Goal: Check status: Check status

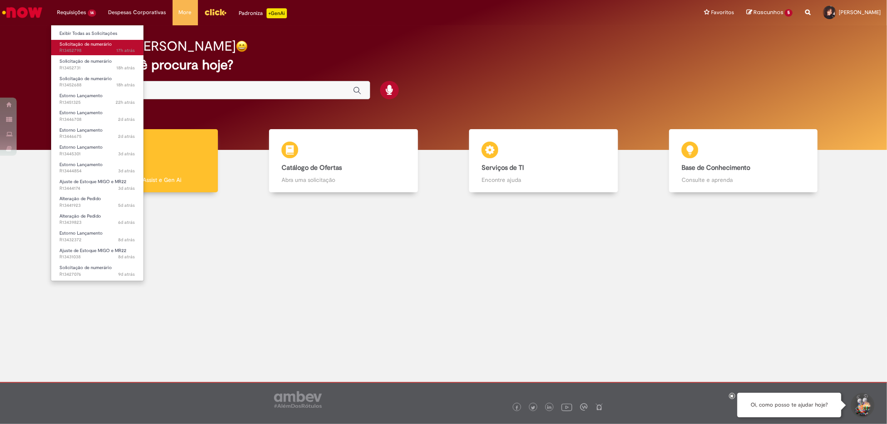
click at [88, 44] on span "Solicitação de numerário" at bounding box center [85, 44] width 52 height 6
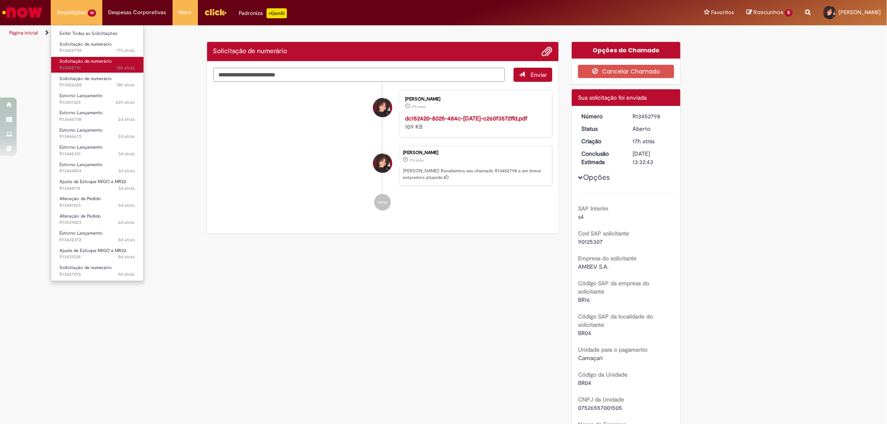
click at [78, 63] on span "Solicitação de numerário" at bounding box center [85, 61] width 52 height 6
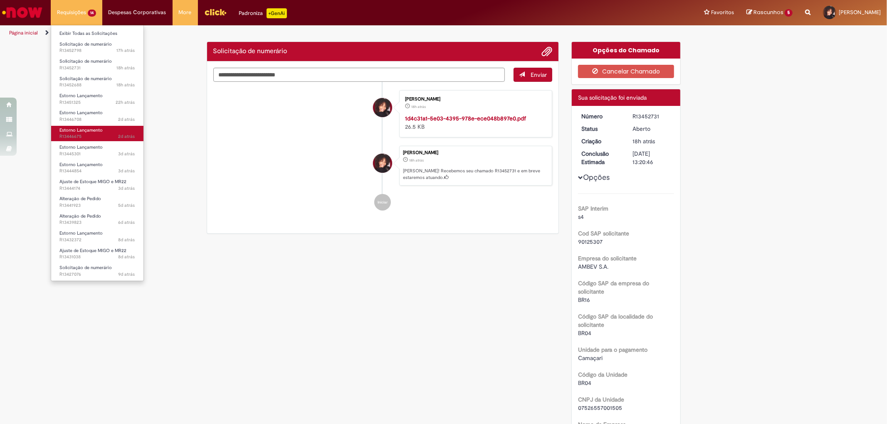
click at [82, 126] on link "Estorno Lançamento 2d atrás 2 dias atrás R13446675" at bounding box center [97, 133] width 92 height 15
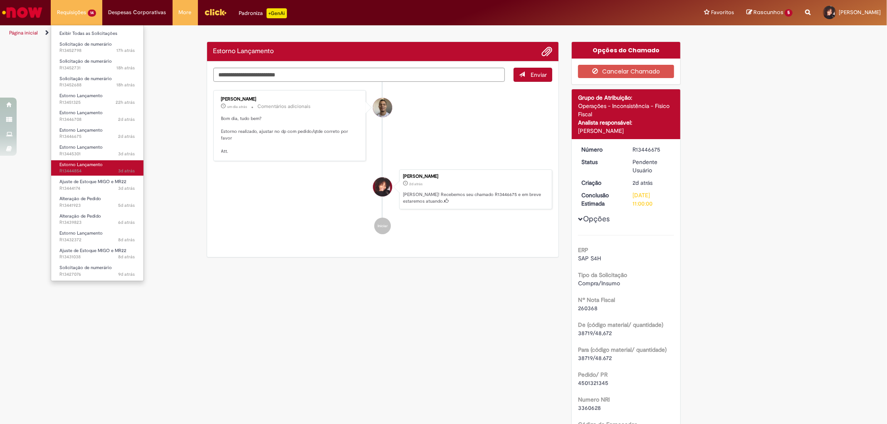
click at [92, 163] on span "Estorno Lançamento" at bounding box center [80, 165] width 43 height 6
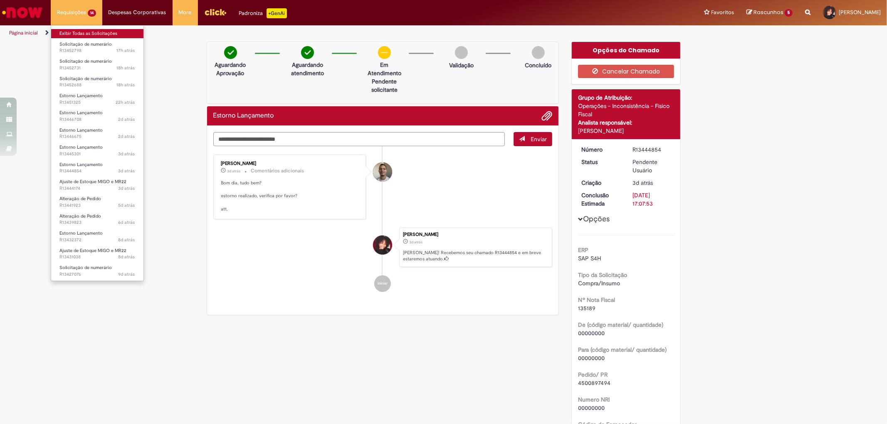
click at [84, 30] on link "Exibir Todas as Solicitações" at bounding box center [97, 33] width 92 height 9
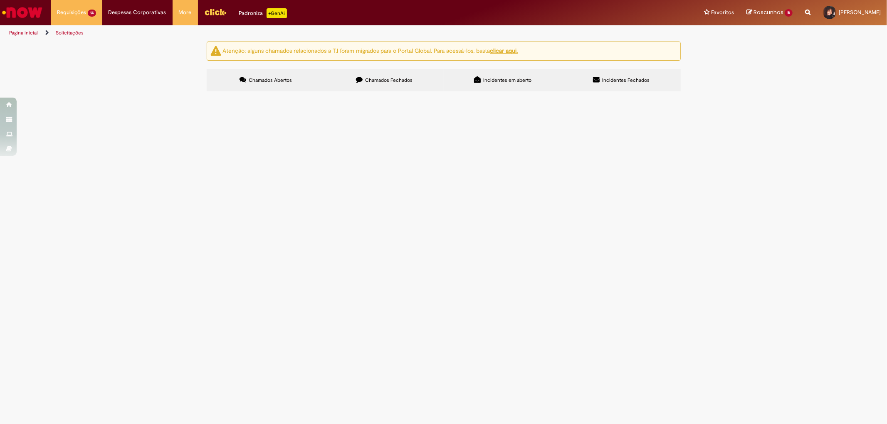
click at [391, 72] on label "Chamados Fechados" at bounding box center [384, 80] width 118 height 22
click at [31, 12] on img "Ir para a Homepage" at bounding box center [22, 12] width 43 height 17
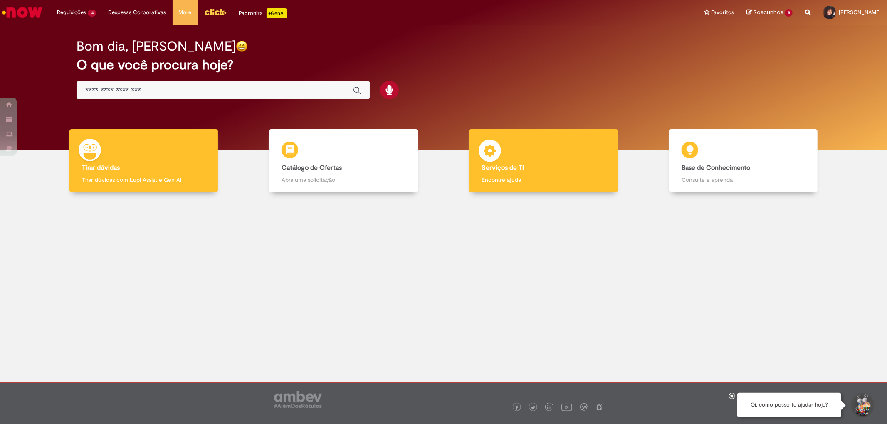
click at [493, 161] on img at bounding box center [489, 152] width 25 height 25
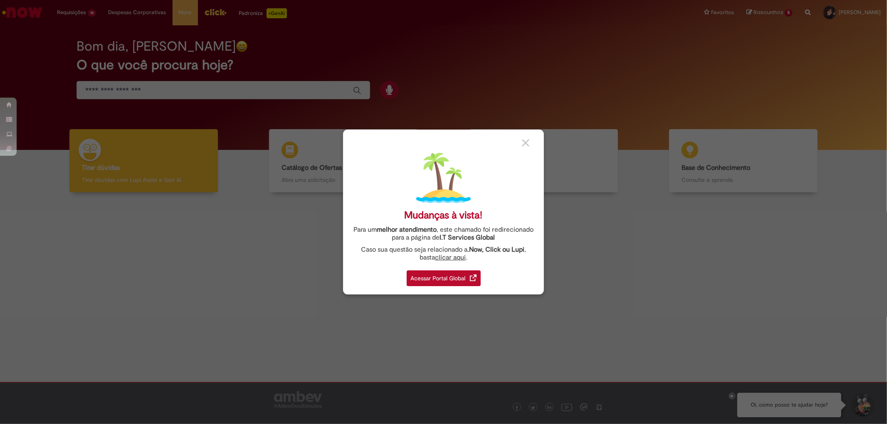
click at [450, 278] on div "Acessar Portal Global" at bounding box center [444, 279] width 74 height 16
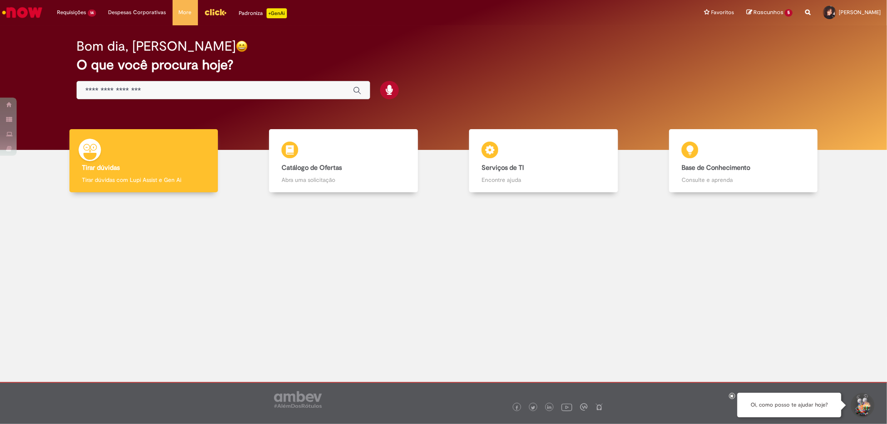
click at [196, 87] on input "Basta digitar aqui" at bounding box center [214, 91] width 259 height 10
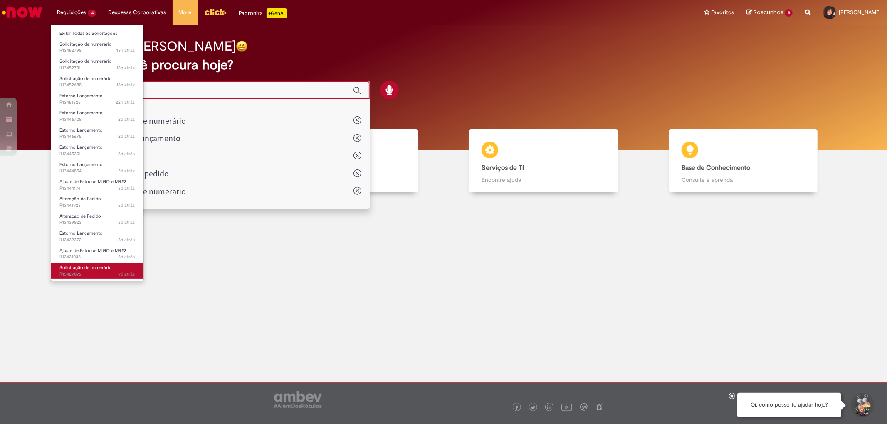
click at [82, 269] on span "Solicitação de numerário" at bounding box center [85, 268] width 52 height 6
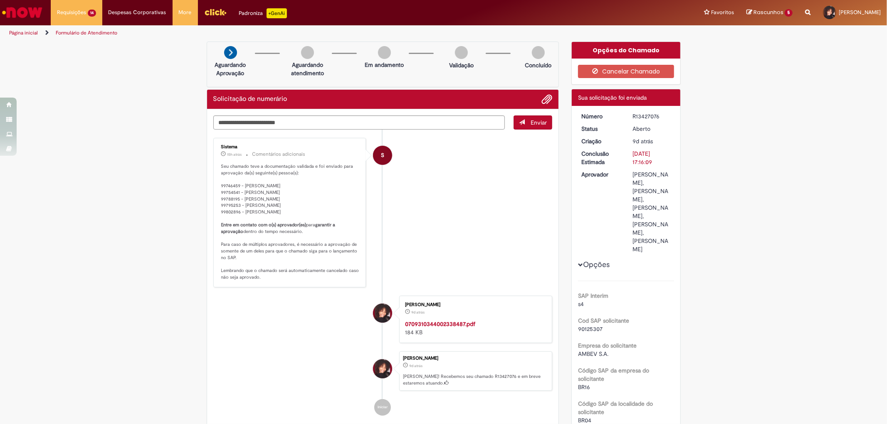
click at [609, 114] on dt "Número" at bounding box center [600, 116] width 51 height 8
click at [671, 115] on dd "R13427076" at bounding box center [651, 116] width 51 height 8
click at [632, 116] on div "R13427076" at bounding box center [651, 116] width 39 height 8
drag, startPoint x: 629, startPoint y: 116, endPoint x: 643, endPoint y: 115, distance: 13.8
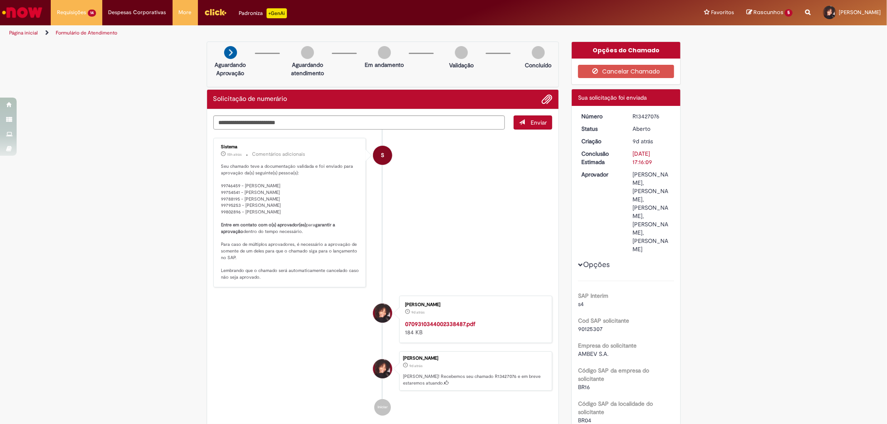
click at [643, 115] on div "R13427076" at bounding box center [651, 116] width 39 height 8
click at [644, 115] on div "R13427076" at bounding box center [651, 116] width 39 height 8
click at [309, 225] on p "Seu chamado teve a documentação validada e foi enviado para aprovação da(s) seg…" at bounding box center [290, 222] width 138 height 118
drag, startPoint x: 628, startPoint y: 114, endPoint x: 635, endPoint y: 114, distance: 6.7
click at [630, 114] on dd "R13427076" at bounding box center [651, 116] width 51 height 8
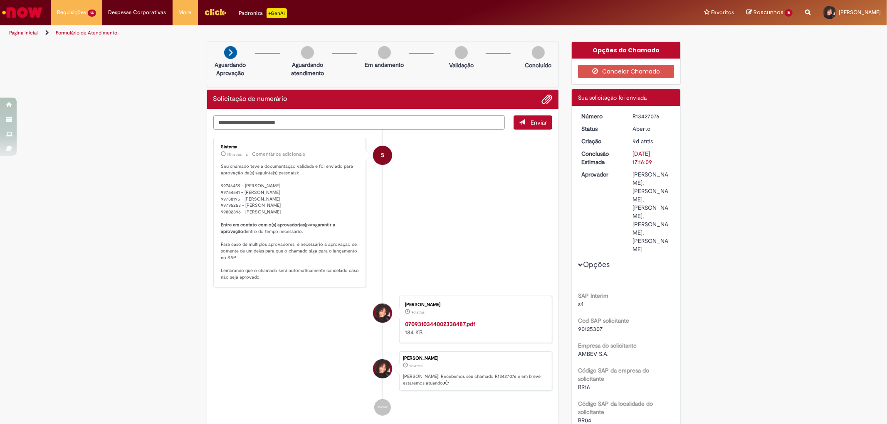
click at [647, 114] on div "R13427076" at bounding box center [651, 116] width 39 height 8
click at [651, 114] on div "R13427076" at bounding box center [651, 116] width 39 height 8
click at [658, 115] on div "R13427076" at bounding box center [651, 116] width 39 height 8
drag, startPoint x: 646, startPoint y: 117, endPoint x: 620, endPoint y: 117, distance: 25.8
click at [620, 112] on dl "Número R13427076 Status Aberto Criação 9d atrás 9 dias atrás Conclusão Estimada…" at bounding box center [626, 112] width 102 height 0
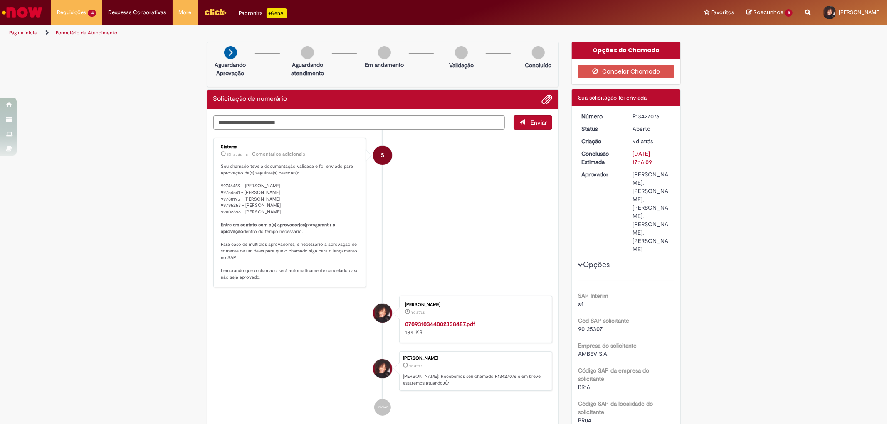
copy dl "Número R13427076"
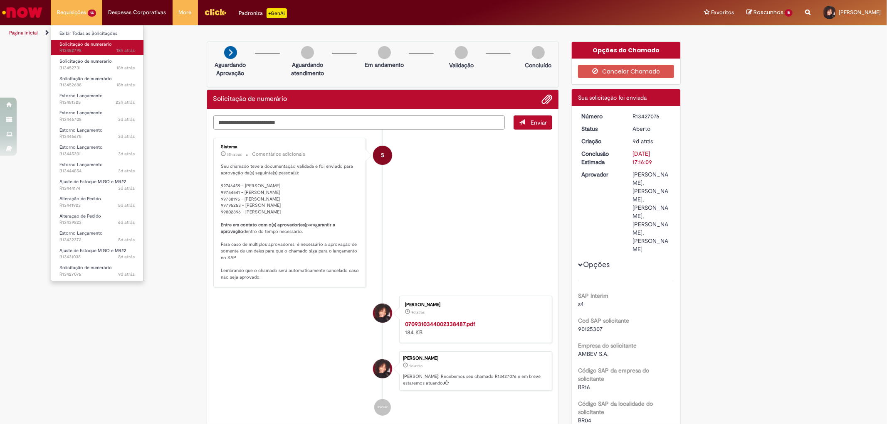
click at [78, 50] on span "18h atrás 18 horas atrás R13452798" at bounding box center [97, 50] width 76 height 7
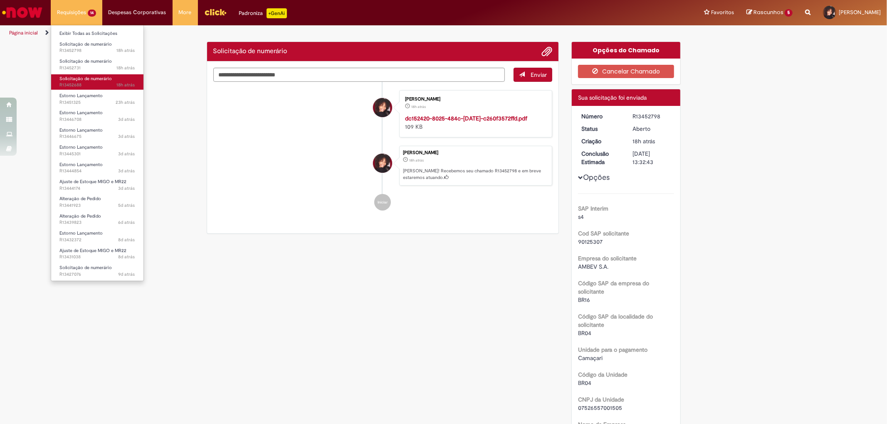
click at [82, 86] on span "18h atrás 18 horas atrás R13452688" at bounding box center [97, 85] width 76 height 7
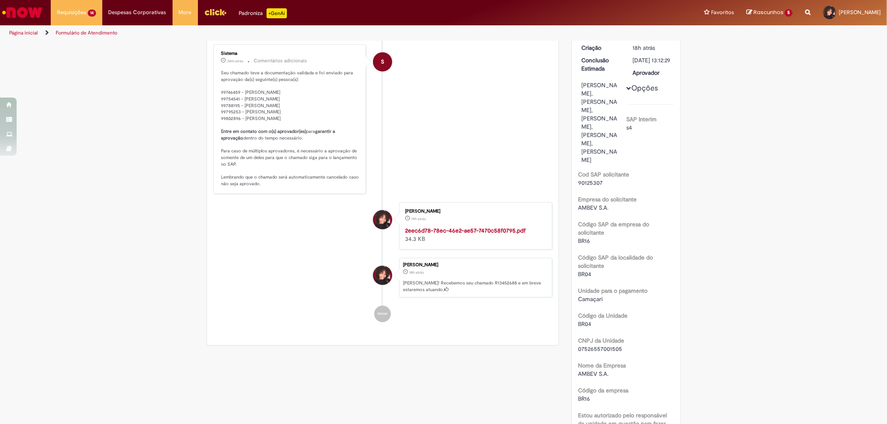
scroll to position [1, 0]
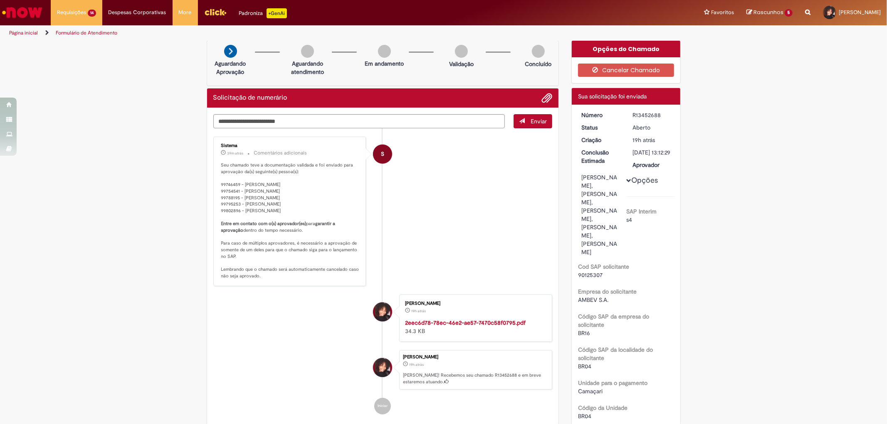
drag, startPoint x: 627, startPoint y: 113, endPoint x: 662, endPoint y: 113, distance: 34.9
click at [662, 113] on dd "R13452688" at bounding box center [651, 115] width 51 height 8
copy div "R13452688"
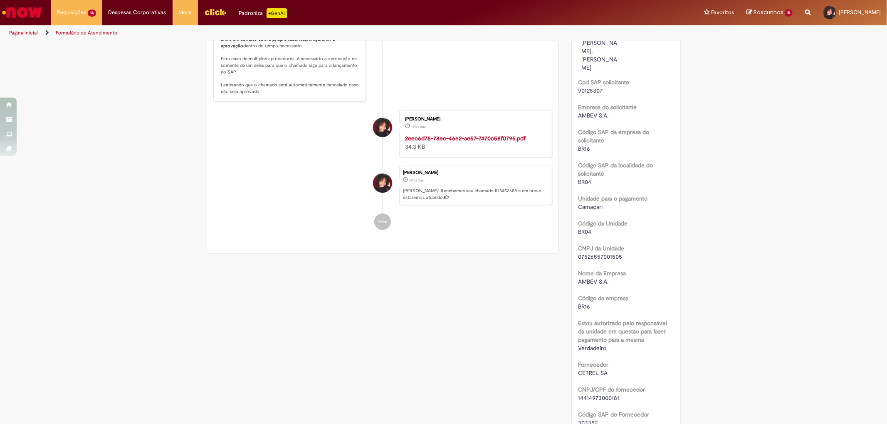
scroll to position [0, 0]
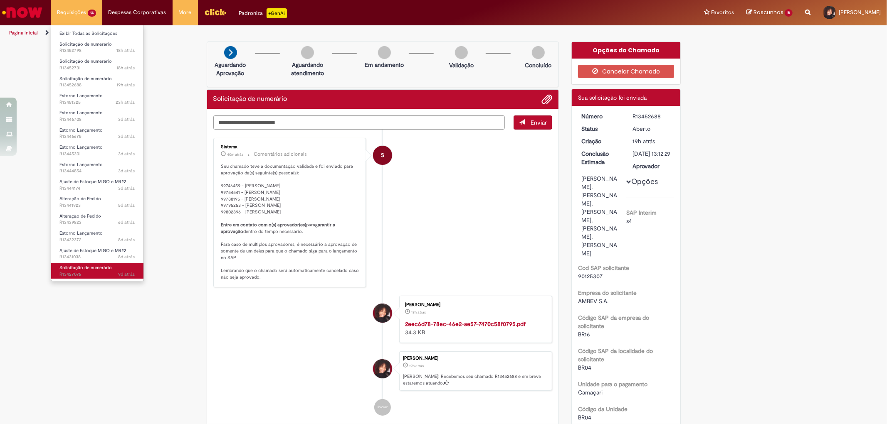
click at [104, 273] on span "9d atrás 9 dias atrás R13427076" at bounding box center [97, 274] width 76 height 7
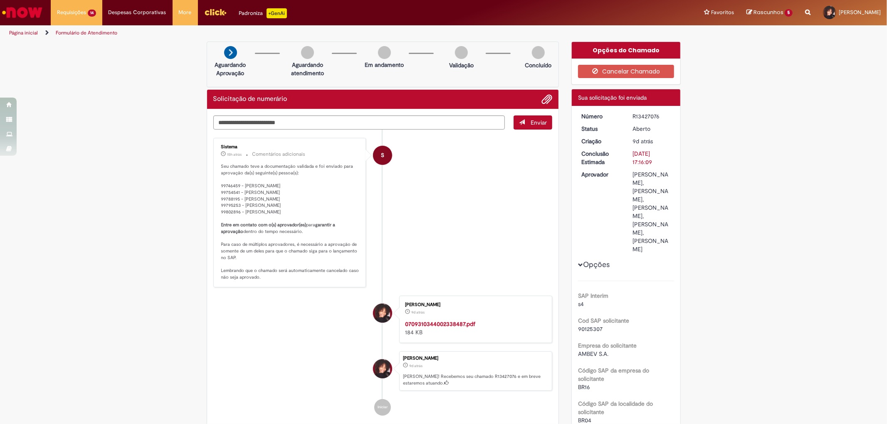
click at [7, 15] on img "Ir para a Homepage" at bounding box center [22, 12] width 43 height 17
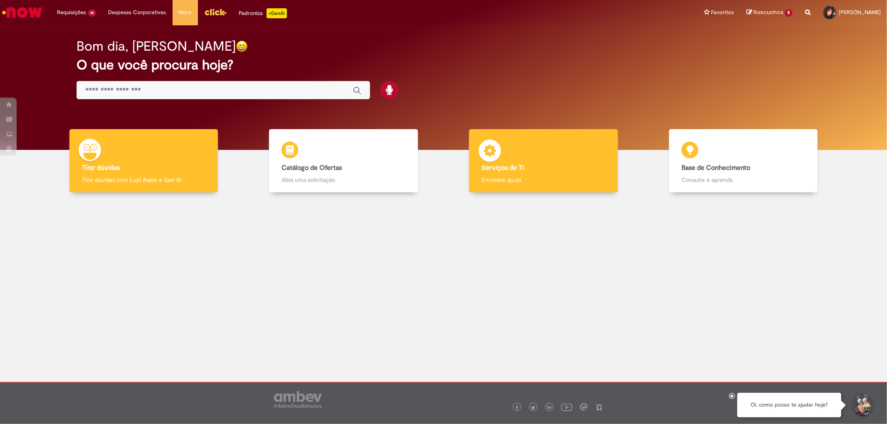
click at [581, 169] on h4 "Serviços de TI" at bounding box center [542, 168] width 123 height 7
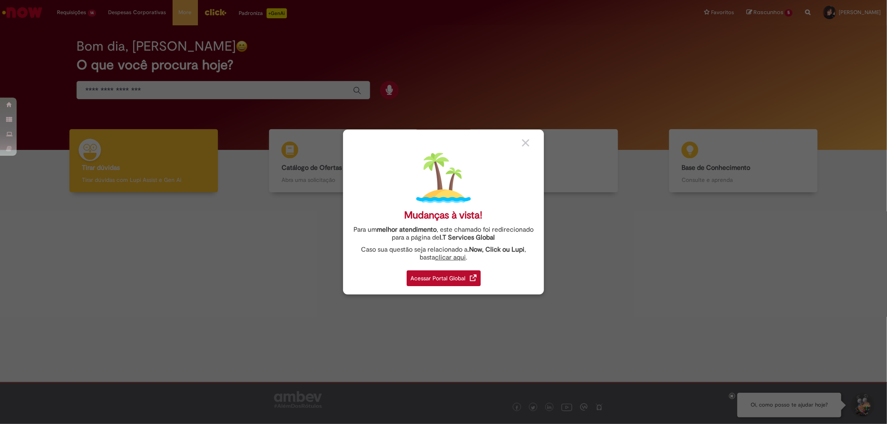
click at [468, 279] on div "Acessar Portal Global" at bounding box center [444, 279] width 74 height 16
